Goal: Check status: Check status

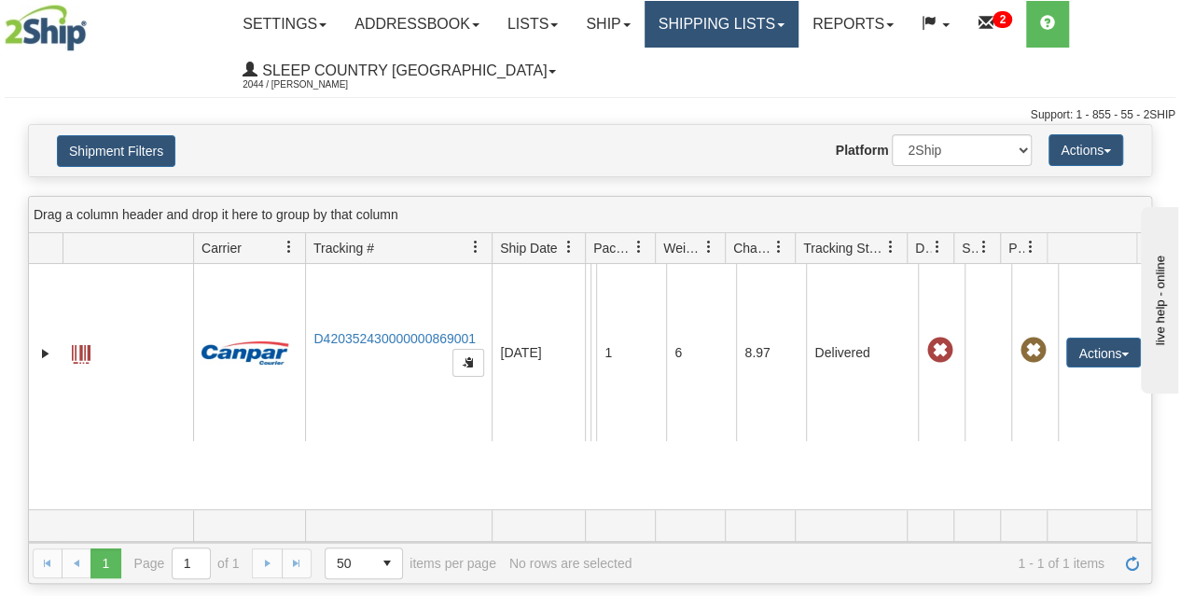
click at [726, 26] on link "Shipping lists" at bounding box center [722, 24] width 154 height 47
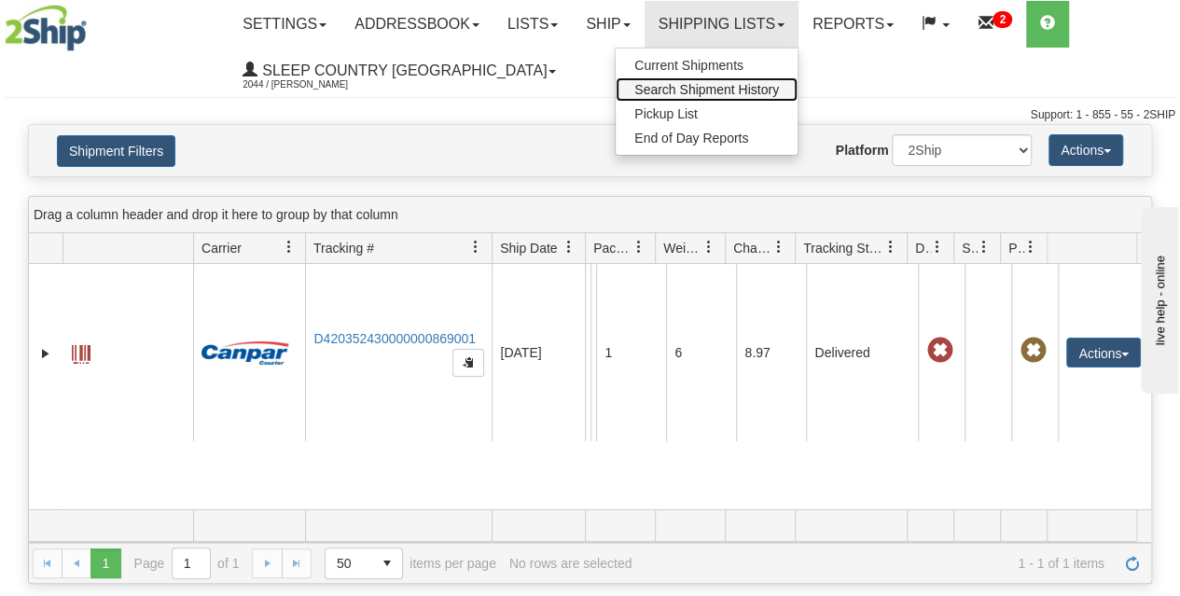
click at [698, 88] on span "Search Shipment History" at bounding box center [707, 89] width 145 height 15
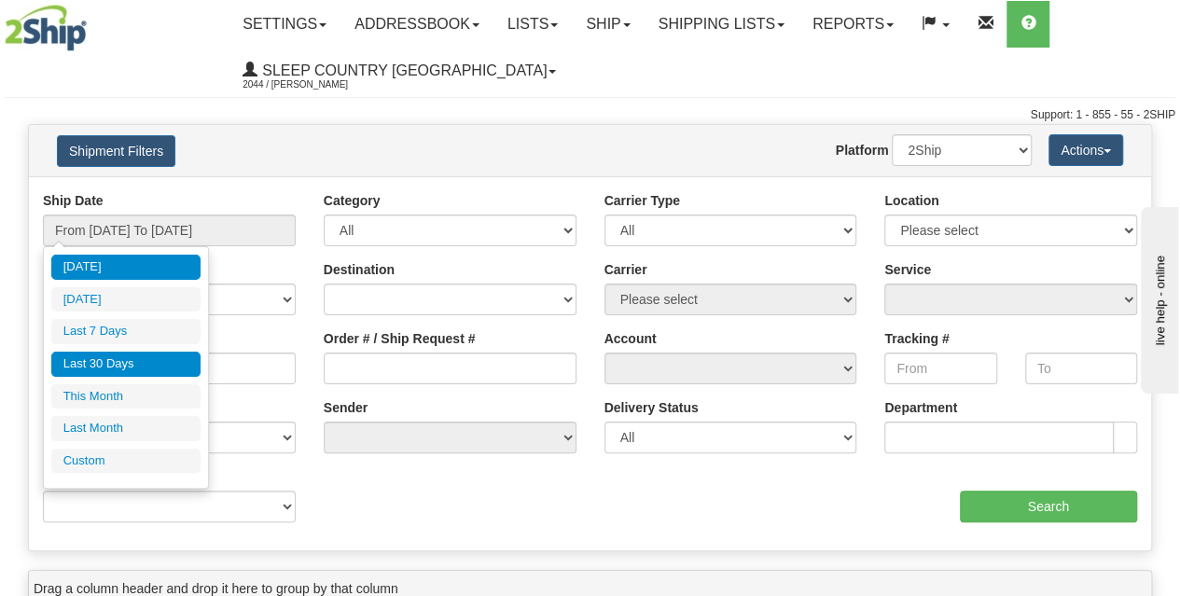
click at [121, 357] on li "Last 30 Days" at bounding box center [125, 364] width 149 height 25
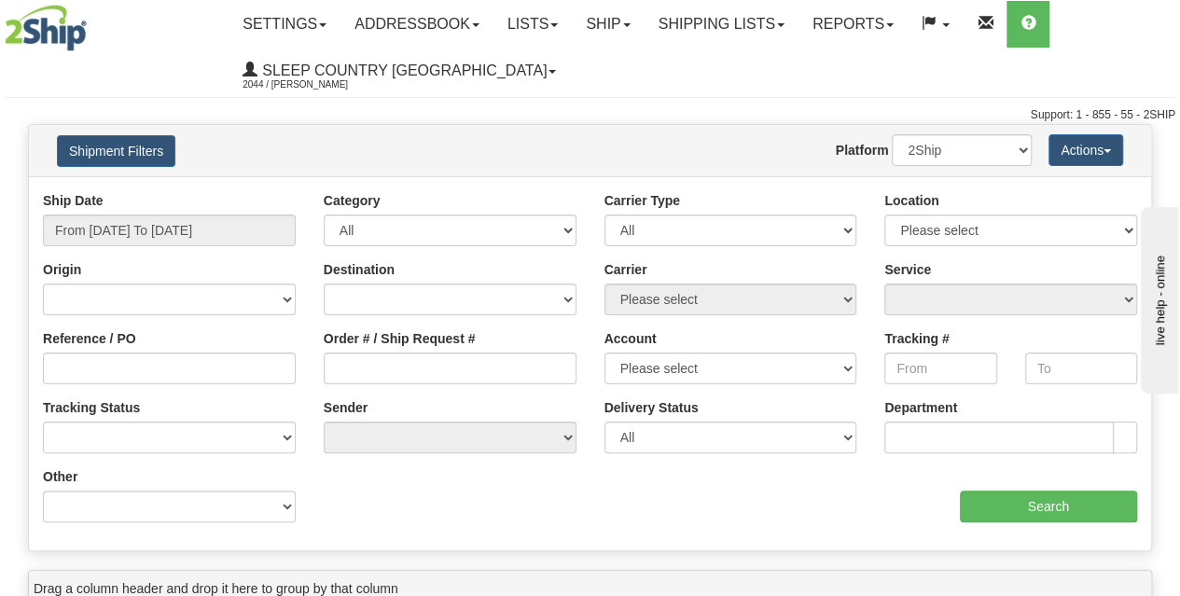
type input "From [DATE] To [DATE]"
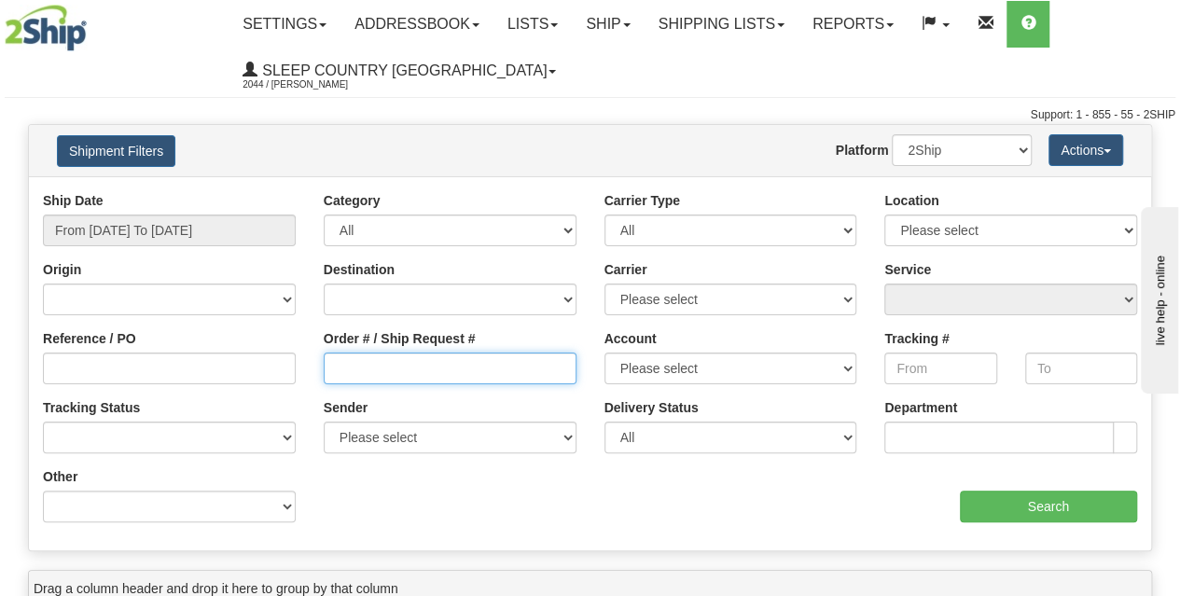
click at [359, 369] on input "Order # / Ship Request #" at bounding box center [450, 369] width 253 height 32
paste input "9007I024662"
type input "9007I024662"
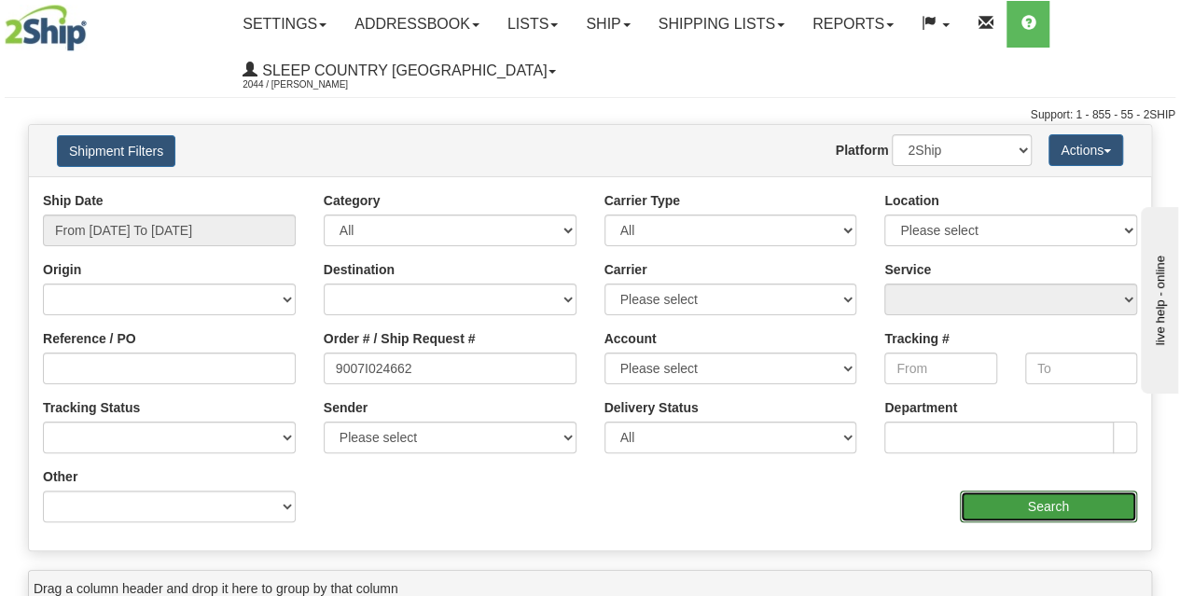
click at [1013, 504] on input "Search" at bounding box center [1049, 507] width 178 height 32
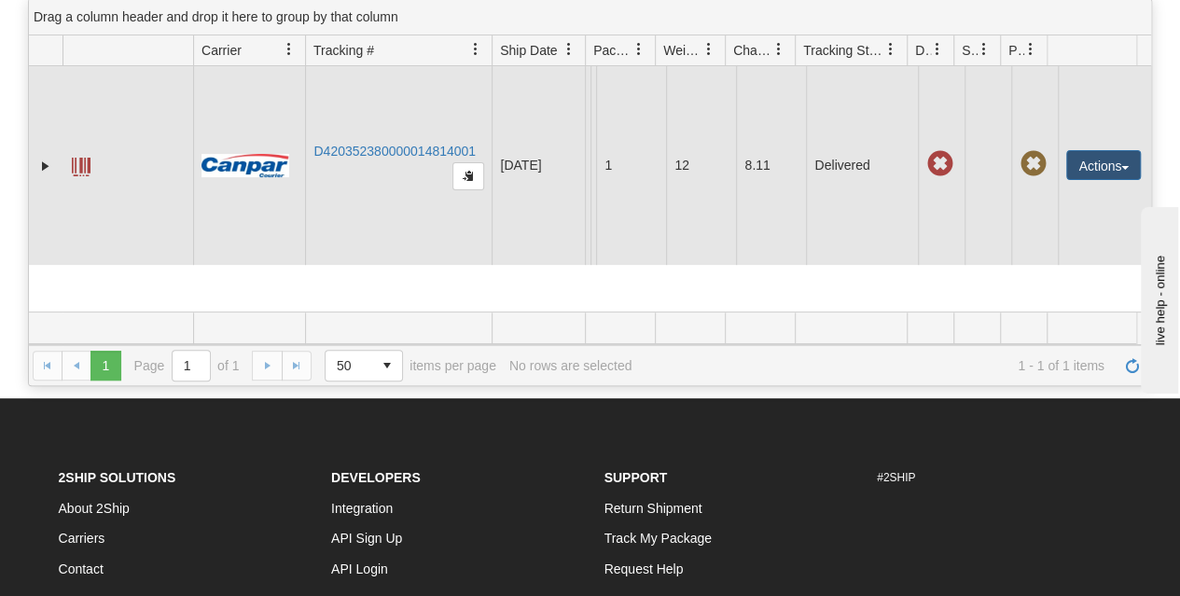
scroll to position [93, 0]
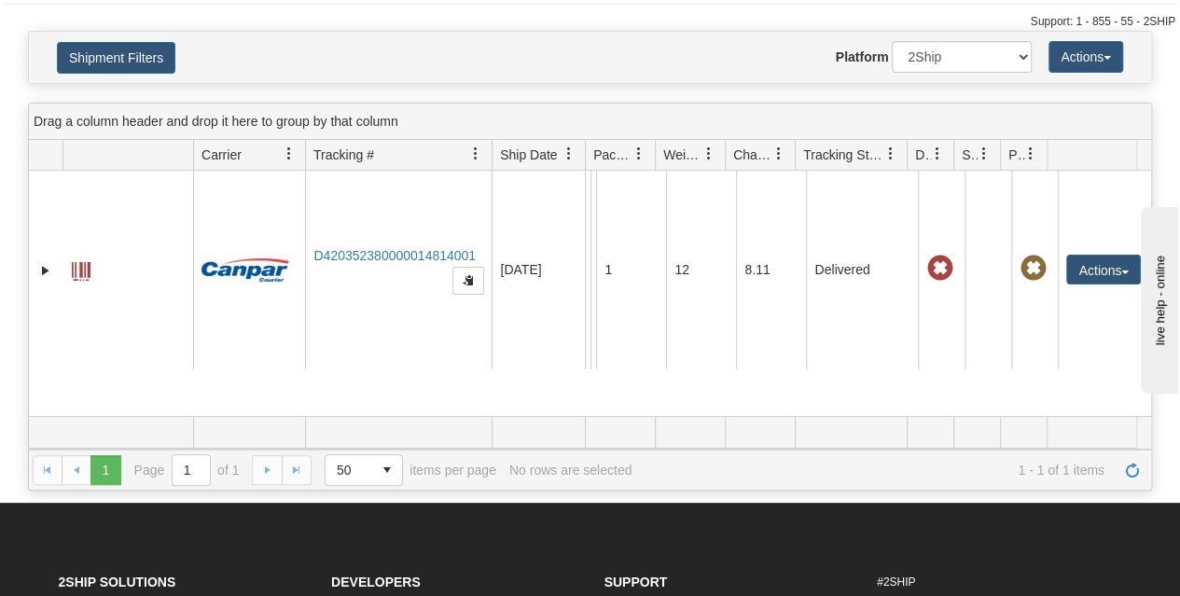
click at [589, 88] on div "Please wait... × Confirm Delete Delete Cancel × Confirm Delete Yes No Cancel × …" at bounding box center [590, 261] width 1180 height 460
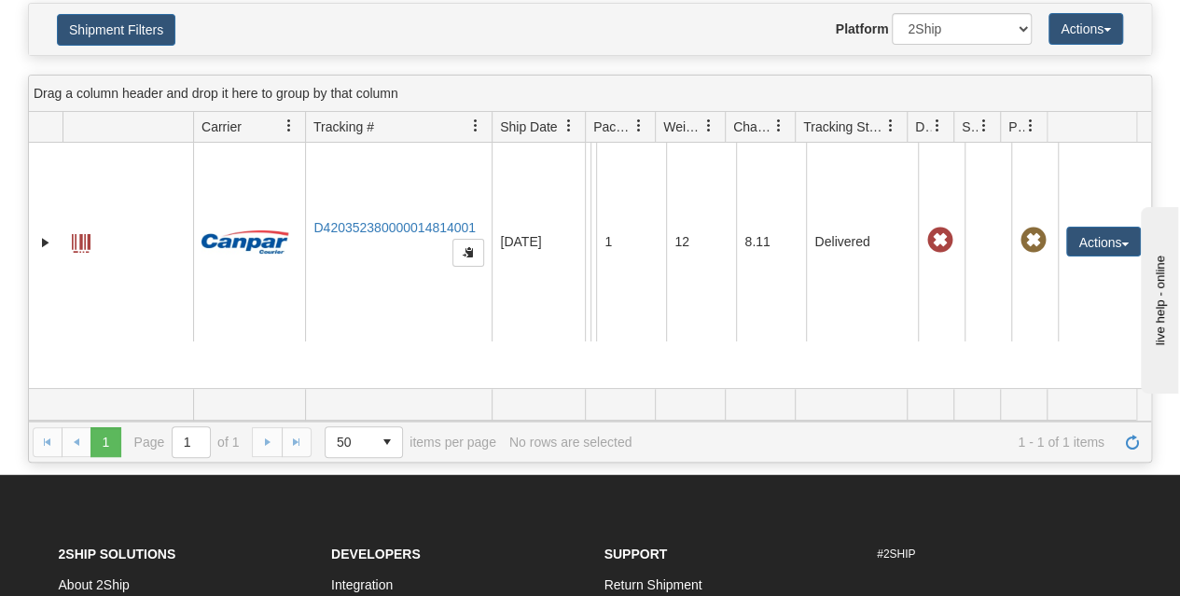
scroll to position [13, 0]
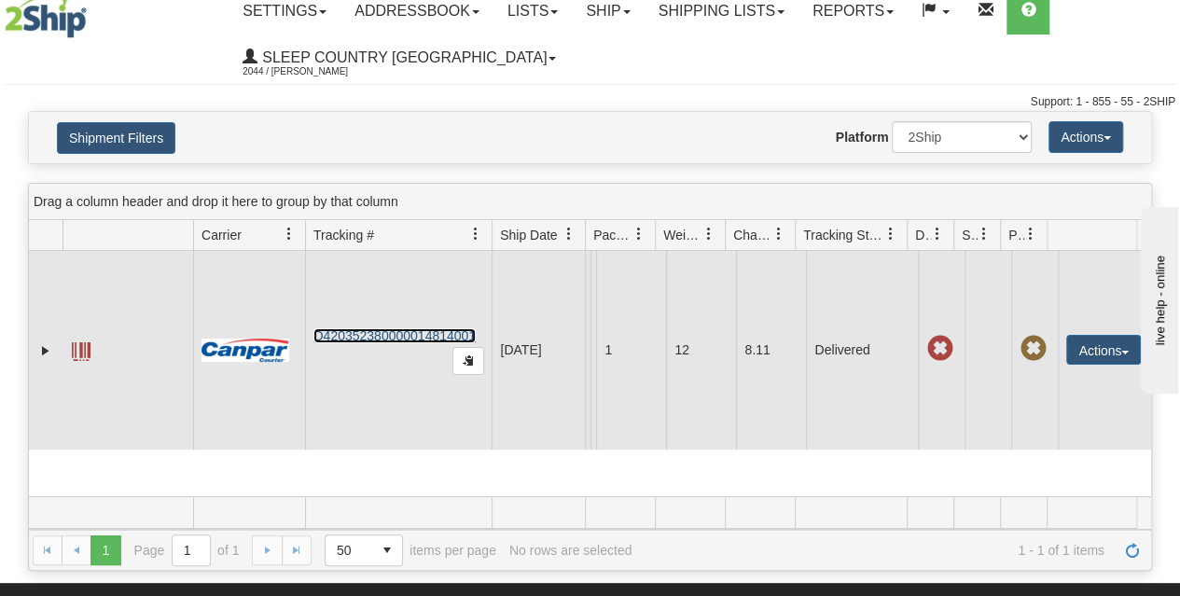
click at [392, 335] on link "D420352380000014814001" at bounding box center [395, 335] width 162 height 15
